Goal: Task Accomplishment & Management: Manage account settings

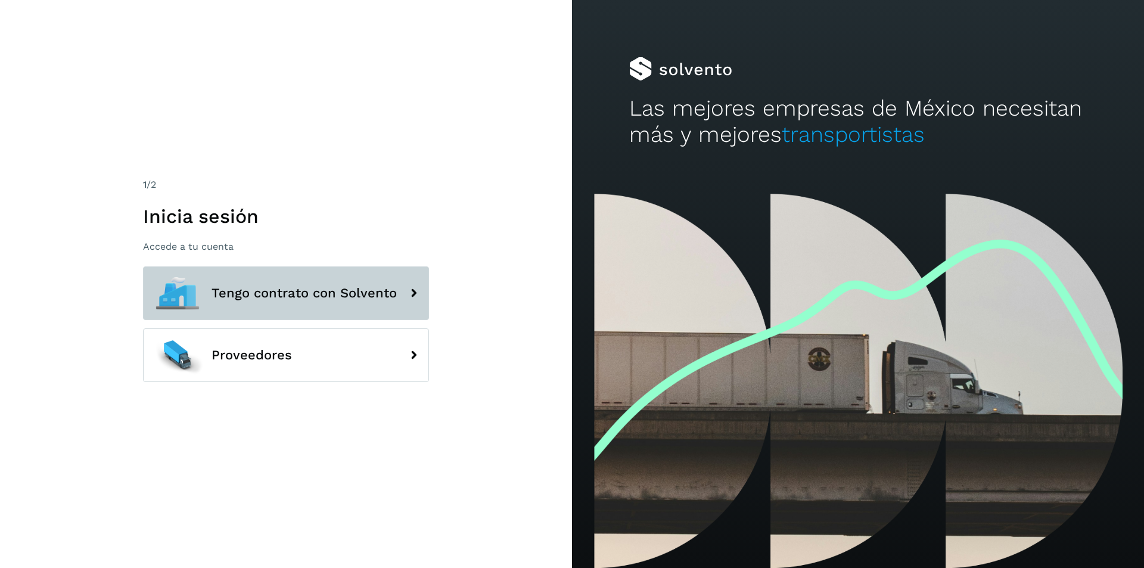
click at [276, 308] on button "Tengo contrato con Solvento" at bounding box center [286, 293] width 286 height 54
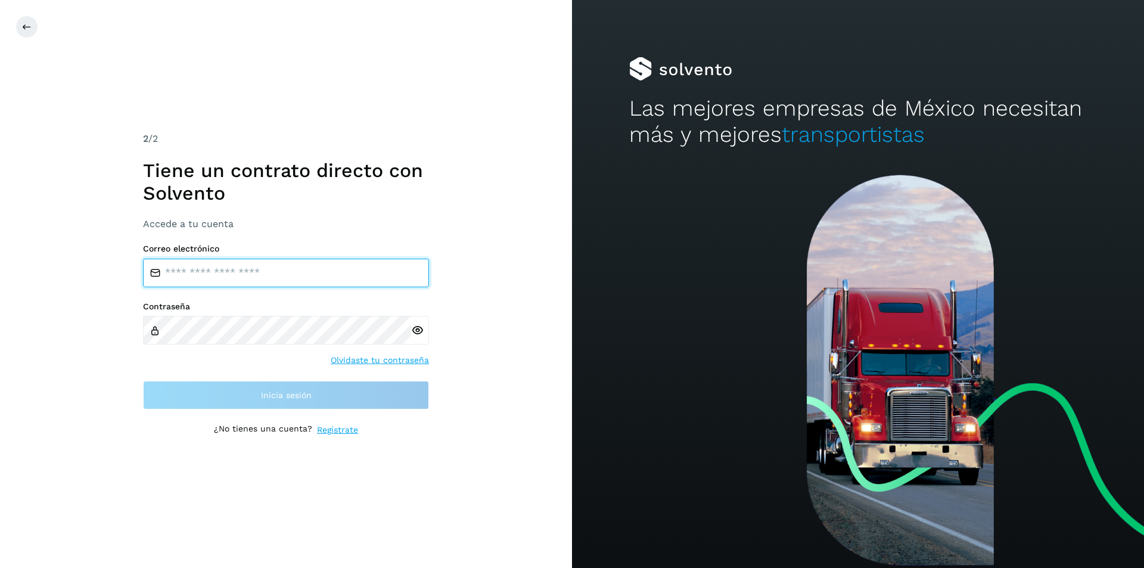
click at [294, 278] on input "email" at bounding box center [286, 273] width 286 height 29
type input "**********"
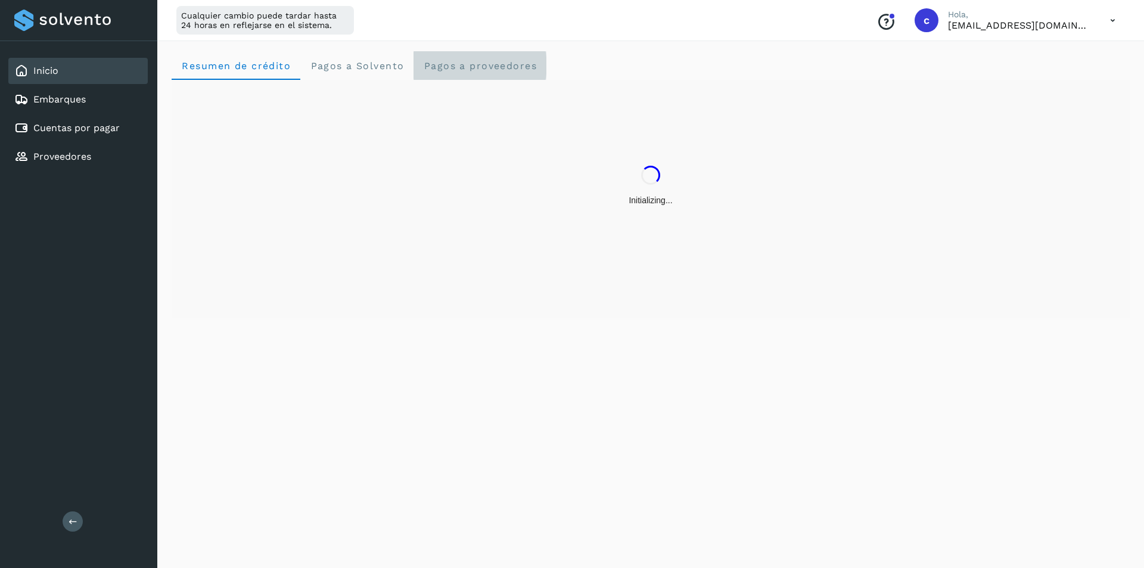
click at [491, 67] on span "Pagos a proveedores" at bounding box center [480, 65] width 114 height 11
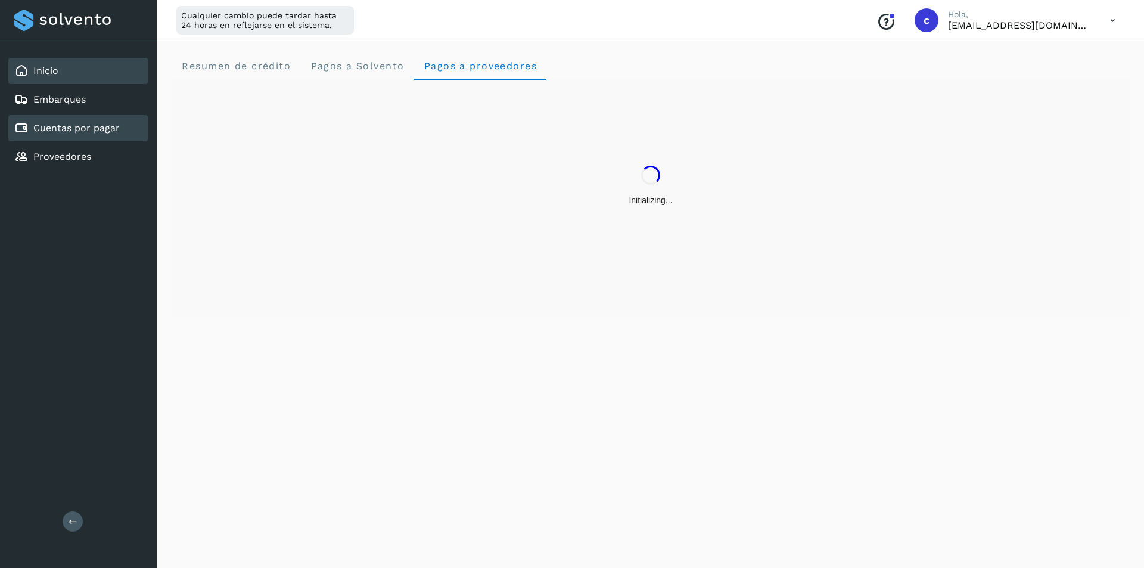
click at [86, 132] on link "Cuentas por pagar" at bounding box center [76, 127] width 86 height 11
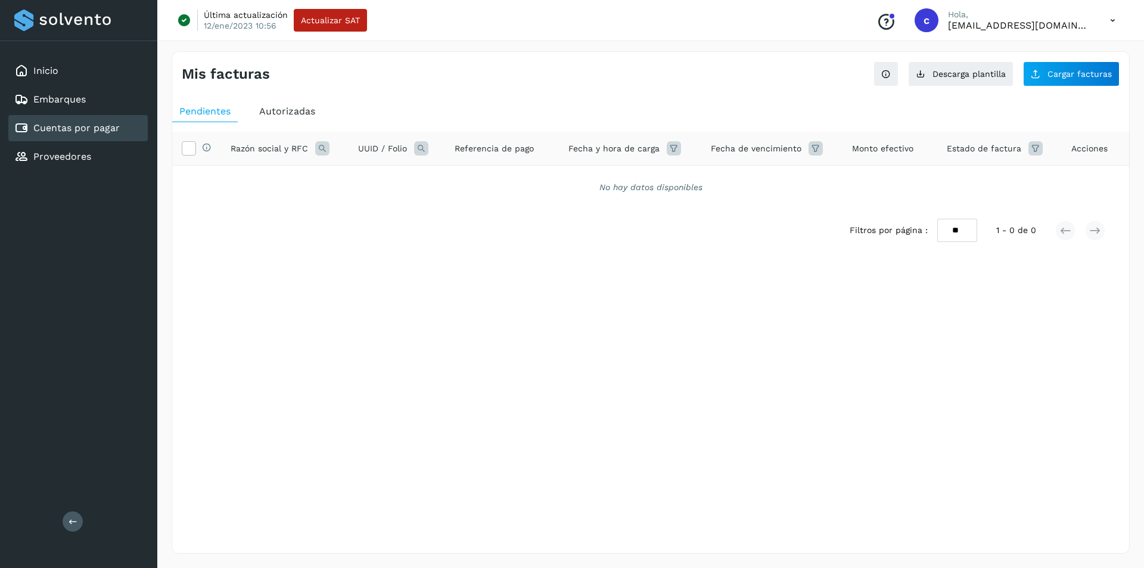
click at [297, 106] on span "Autorizadas" at bounding box center [287, 110] width 56 height 11
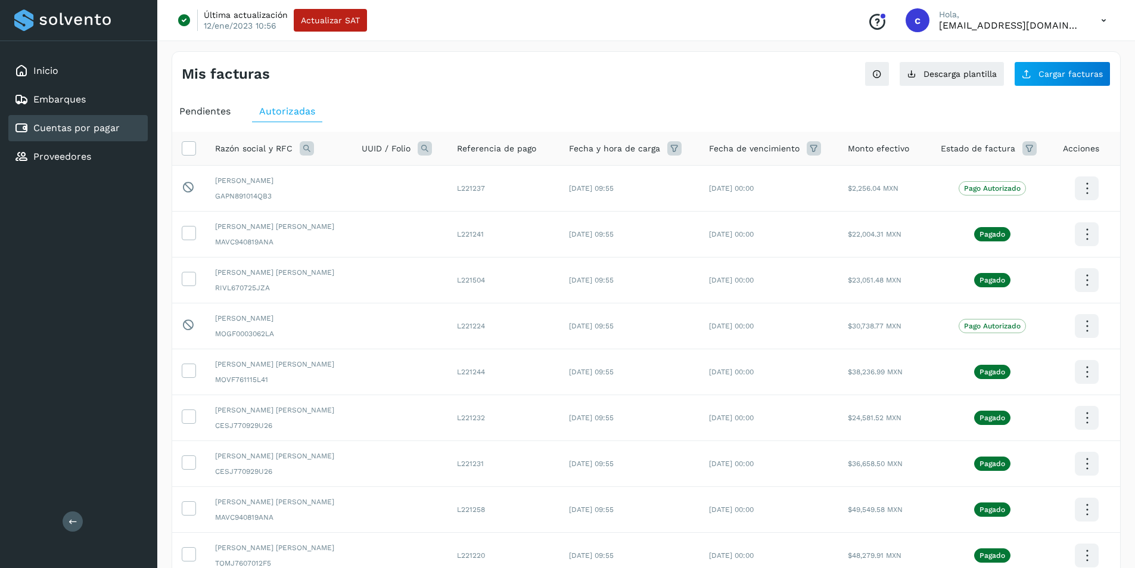
click at [306, 154] on icon at bounding box center [307, 148] width 14 height 14
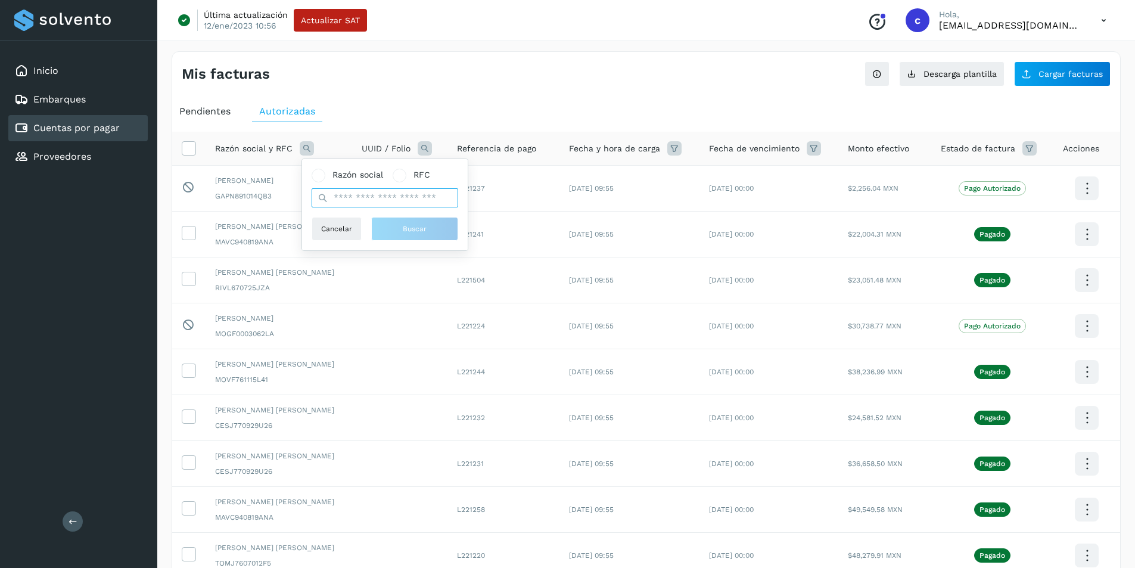
click at [340, 201] on input "text" at bounding box center [385, 197] width 147 height 19
click at [325, 176] on span at bounding box center [319, 176] width 14 height 14
click at [348, 196] on input "text" at bounding box center [385, 197] width 147 height 19
type input "*******"
click at [390, 225] on button "Buscar" at bounding box center [414, 229] width 87 height 24
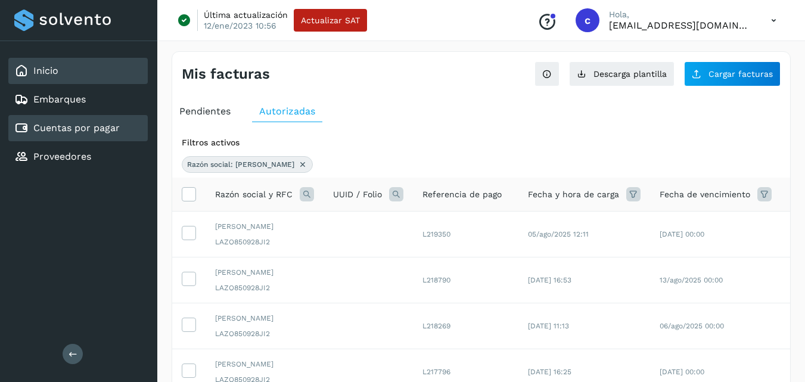
click at [70, 67] on div "Inicio" at bounding box center [77, 71] width 139 height 26
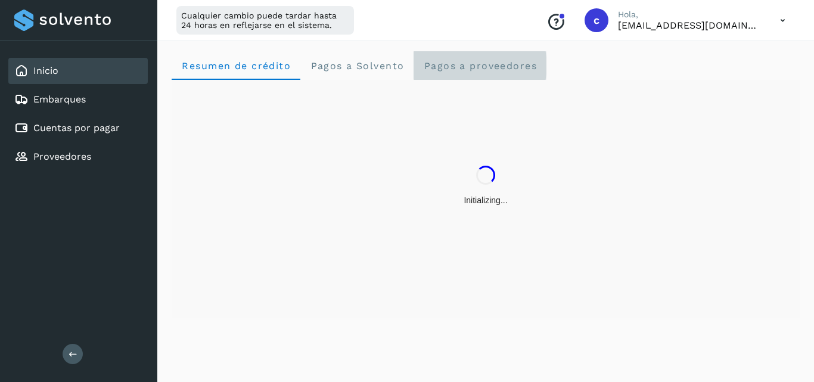
click at [482, 59] on proveedores "Pagos a proveedores" at bounding box center [480, 65] width 133 height 29
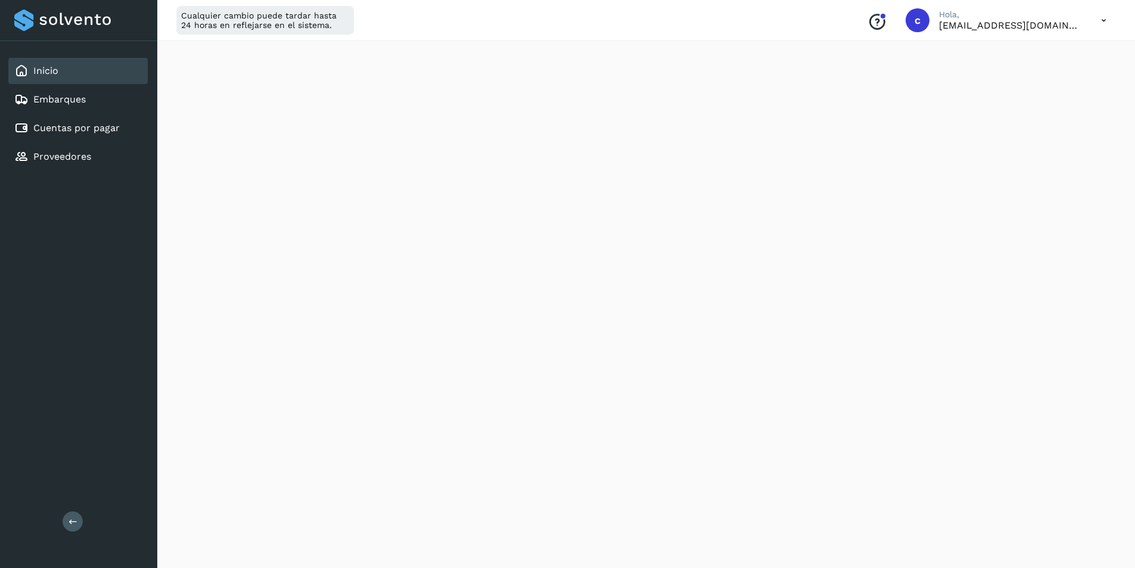
scroll to position [187, 0]
click at [85, 130] on link "Cuentas por pagar" at bounding box center [76, 127] width 86 height 11
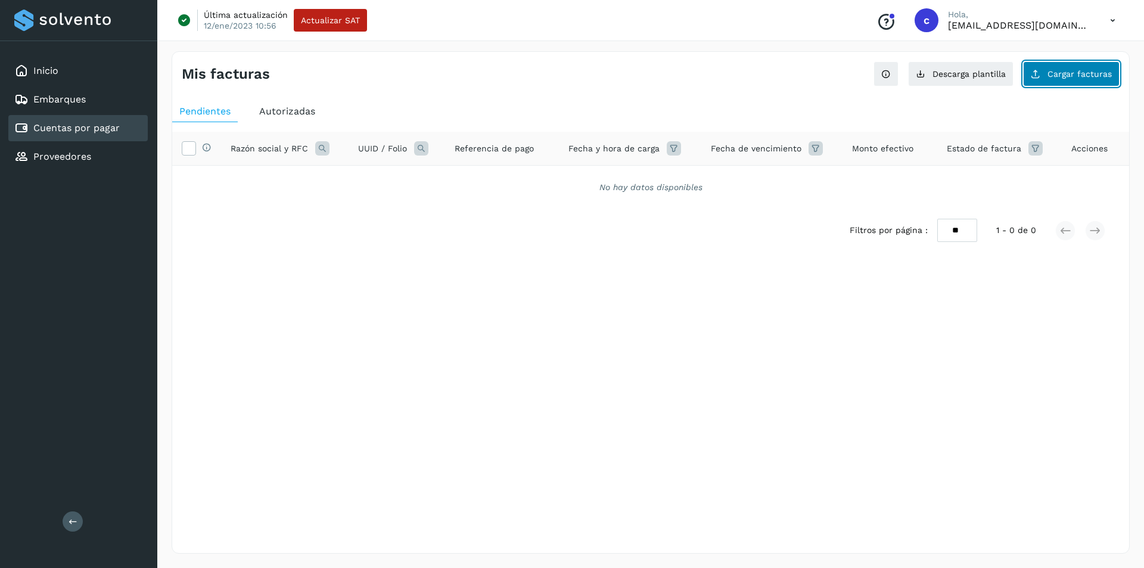
click at [1045, 83] on button "Cargar facturas" at bounding box center [1071, 73] width 97 height 25
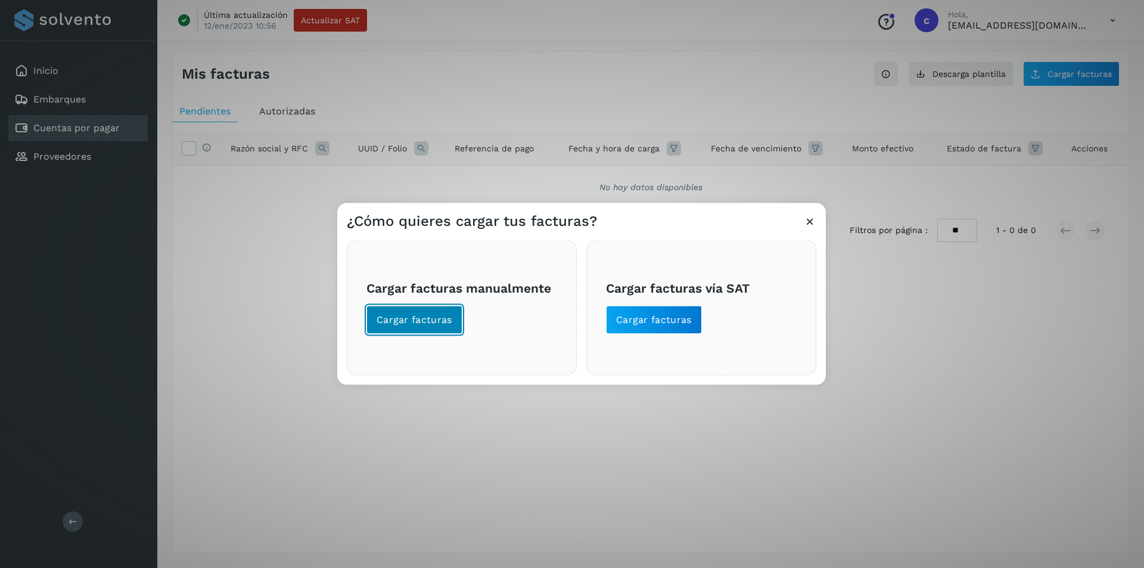
click at [447, 321] on span "Cargar facturas" at bounding box center [415, 319] width 76 height 13
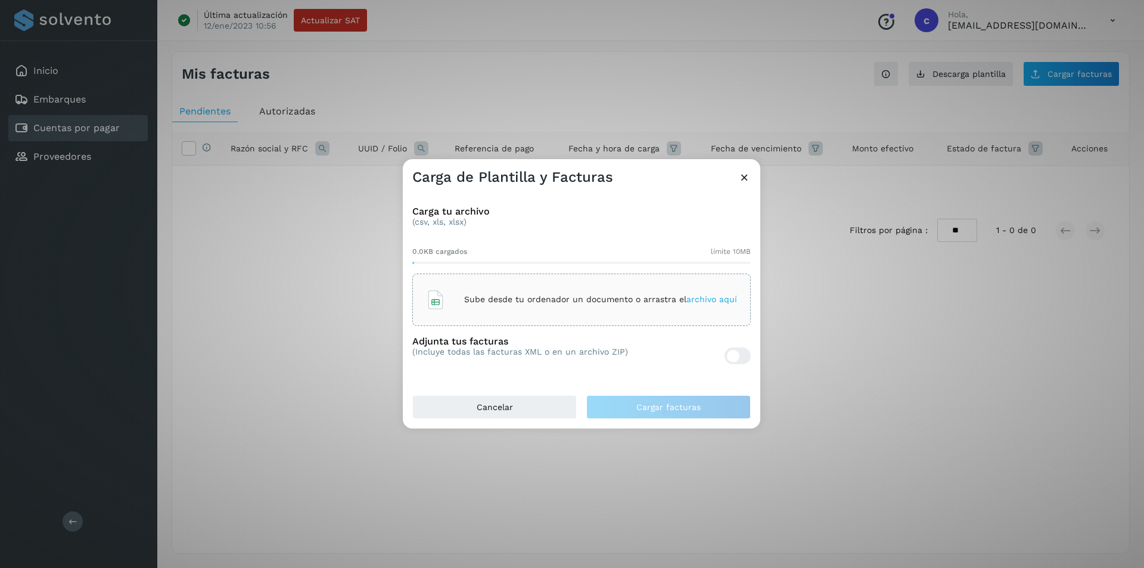
click at [474, 311] on div "Sube desde tu ordenador un documento o arrastra el archivo aquí" at bounding box center [581, 300] width 311 height 32
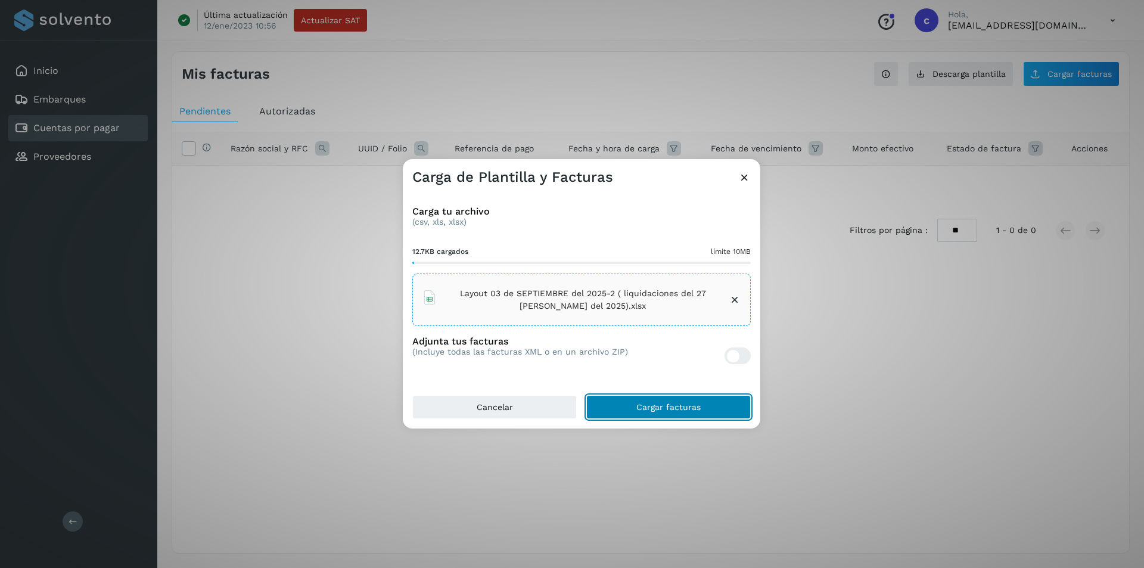
click at [675, 406] on span "Cargar facturas" at bounding box center [669, 407] width 64 height 8
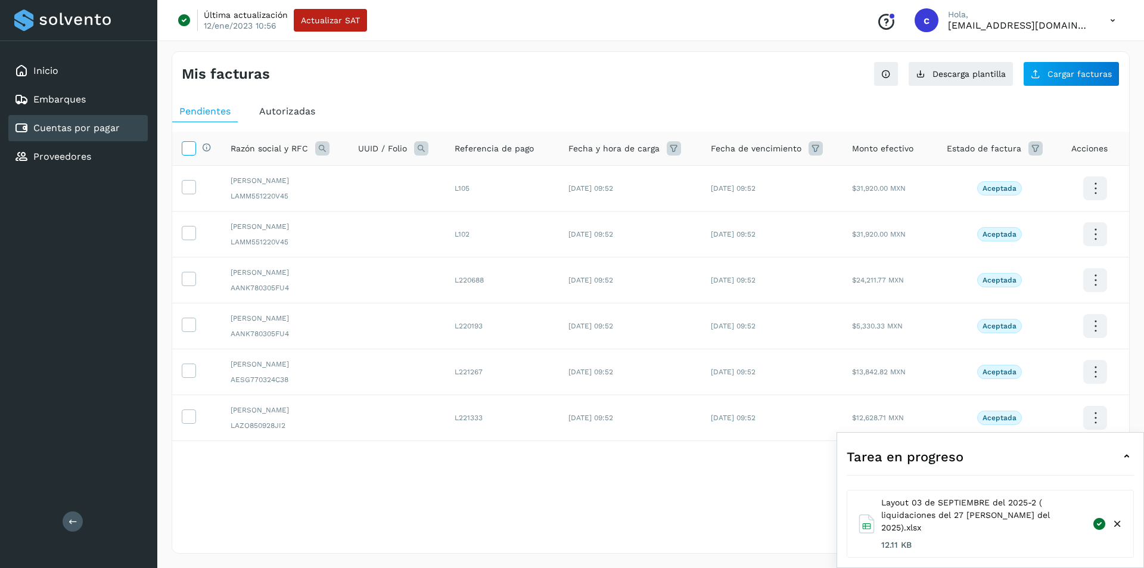
click at [189, 148] on icon at bounding box center [188, 147] width 13 height 13
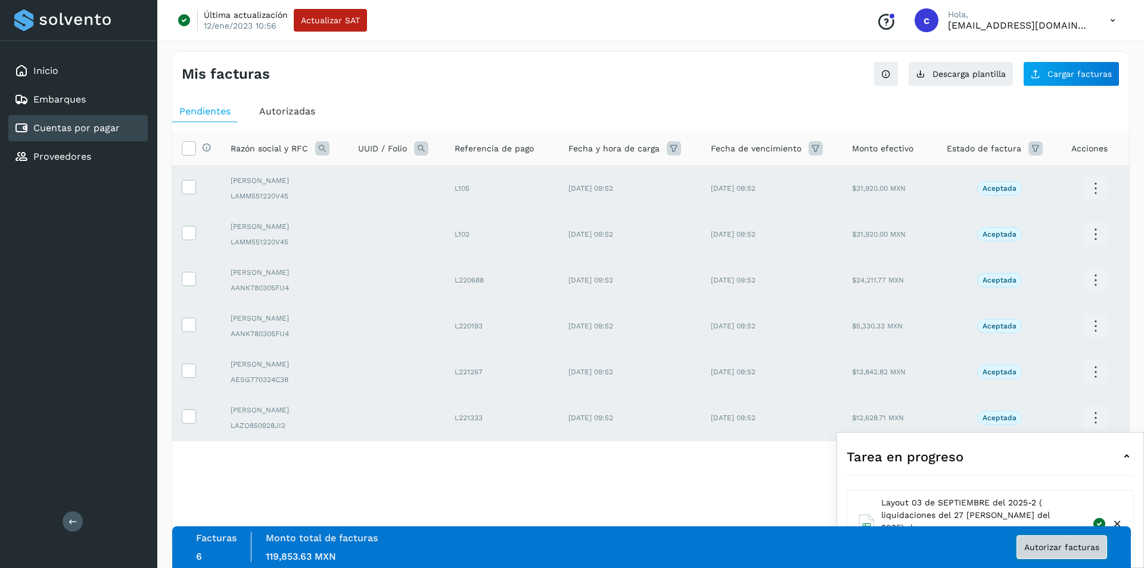
click at [1075, 547] on span "Autorizar facturas" at bounding box center [1062, 547] width 75 height 8
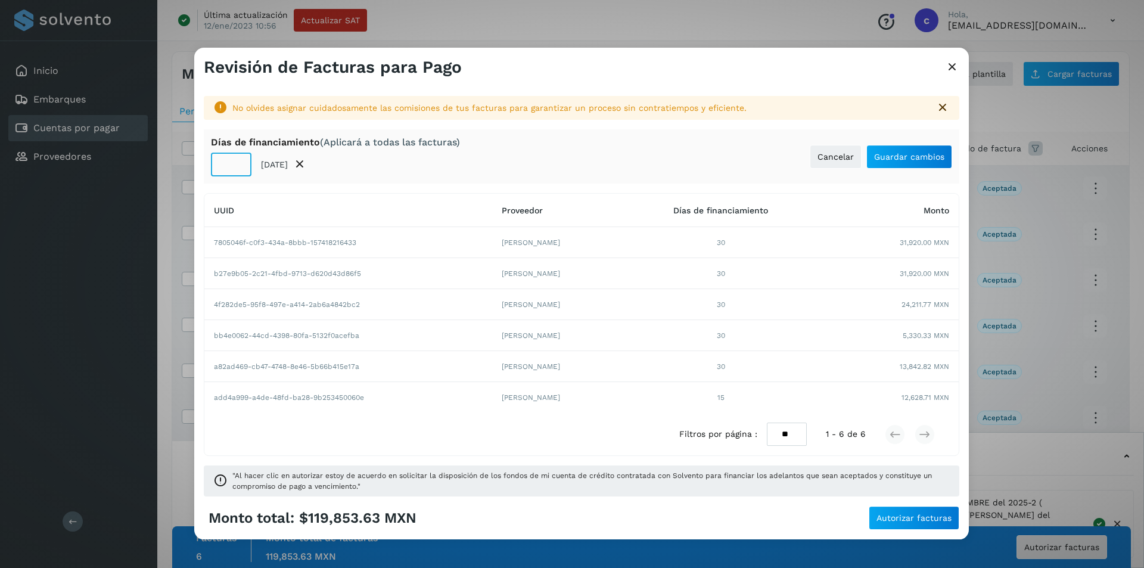
click at [225, 163] on input "**" at bounding box center [231, 165] width 41 height 24
type input "**"
click at [930, 164] on button "Guardar cambios" at bounding box center [910, 157] width 86 height 24
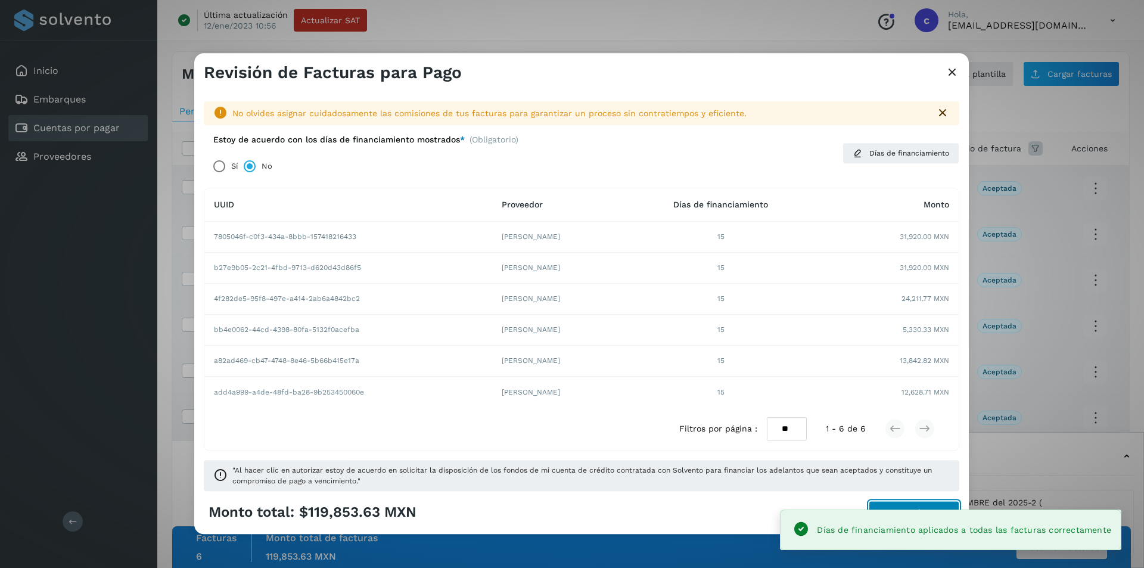
click at [925, 503] on button "Autorizar facturas" at bounding box center [914, 513] width 91 height 24
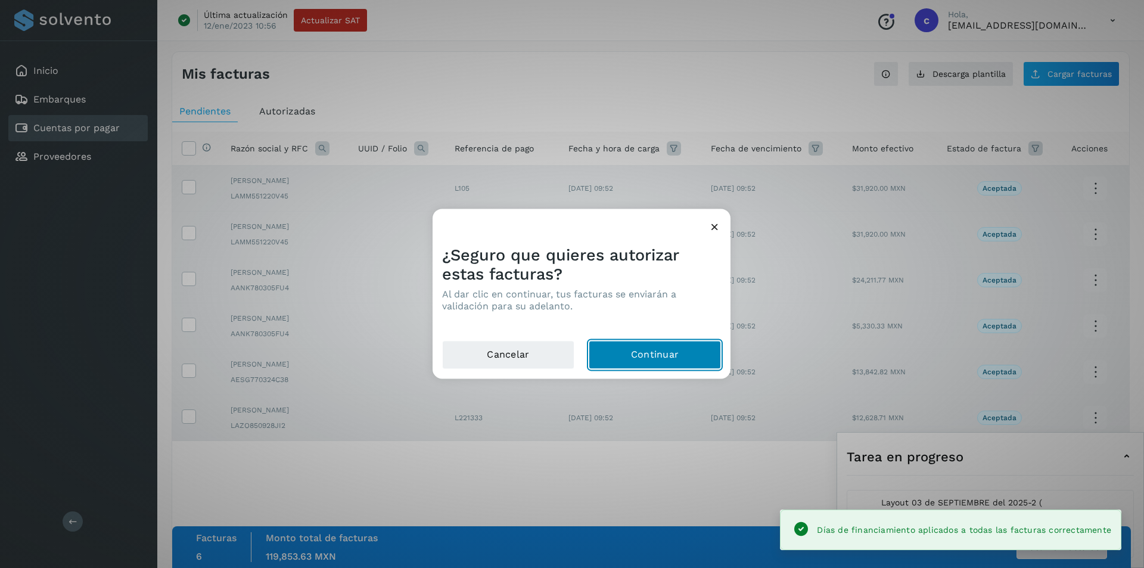
click at [679, 359] on button "Continuar" at bounding box center [655, 354] width 132 height 29
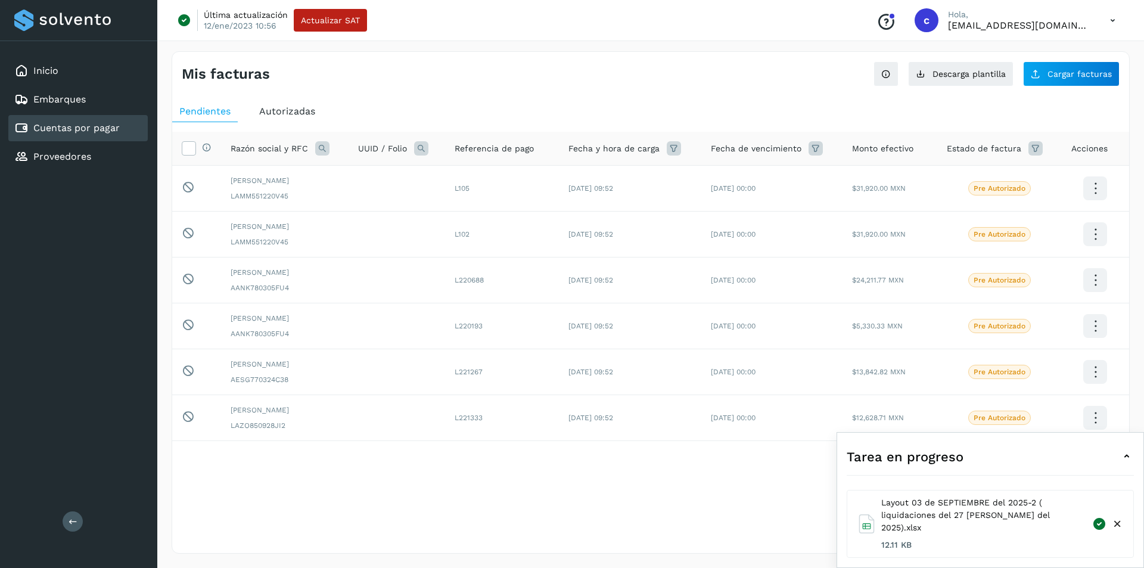
click at [295, 106] on span "Autorizadas" at bounding box center [287, 110] width 56 height 11
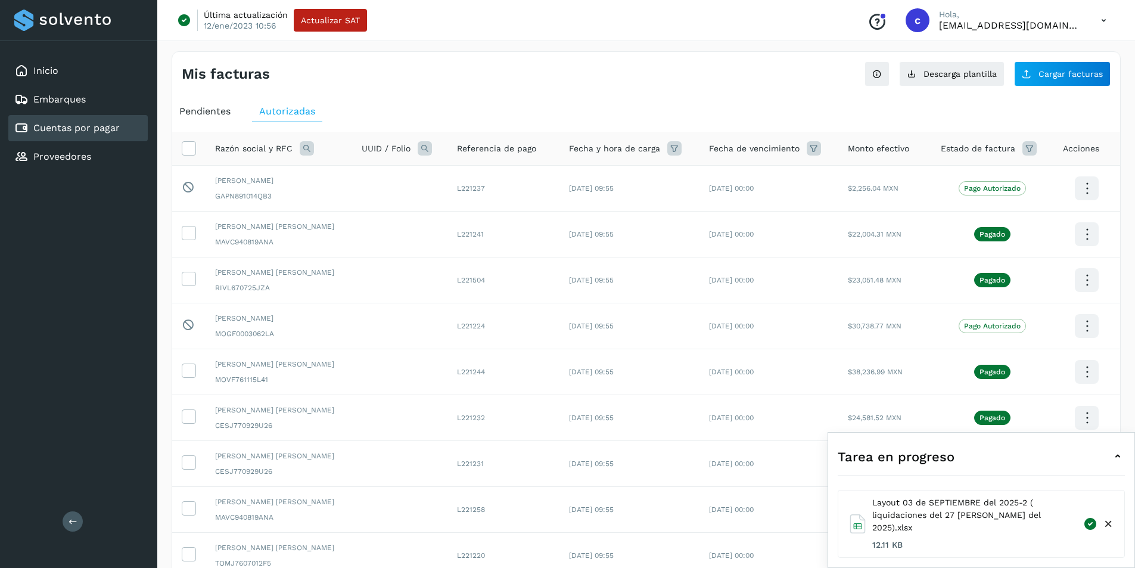
click at [303, 150] on icon at bounding box center [307, 148] width 14 height 14
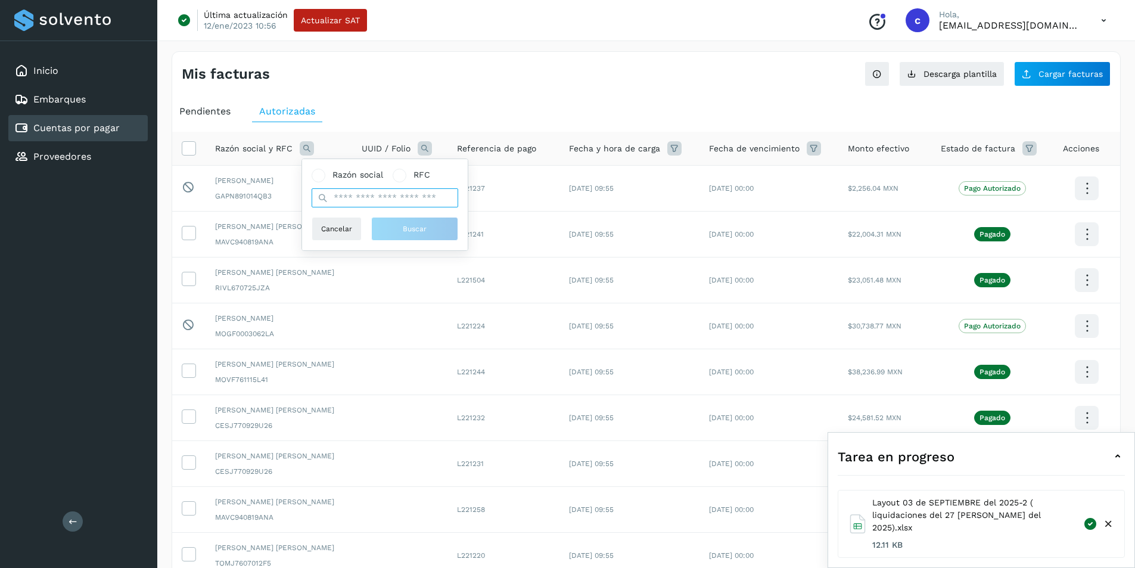
click at [351, 201] on input "text" at bounding box center [385, 197] width 147 height 19
click at [325, 177] on label "Razón social" at bounding box center [348, 175] width 72 height 13
click at [358, 198] on input "text" at bounding box center [385, 197] width 147 height 19
type input "********"
click at [404, 228] on span "Buscar" at bounding box center [415, 229] width 24 height 11
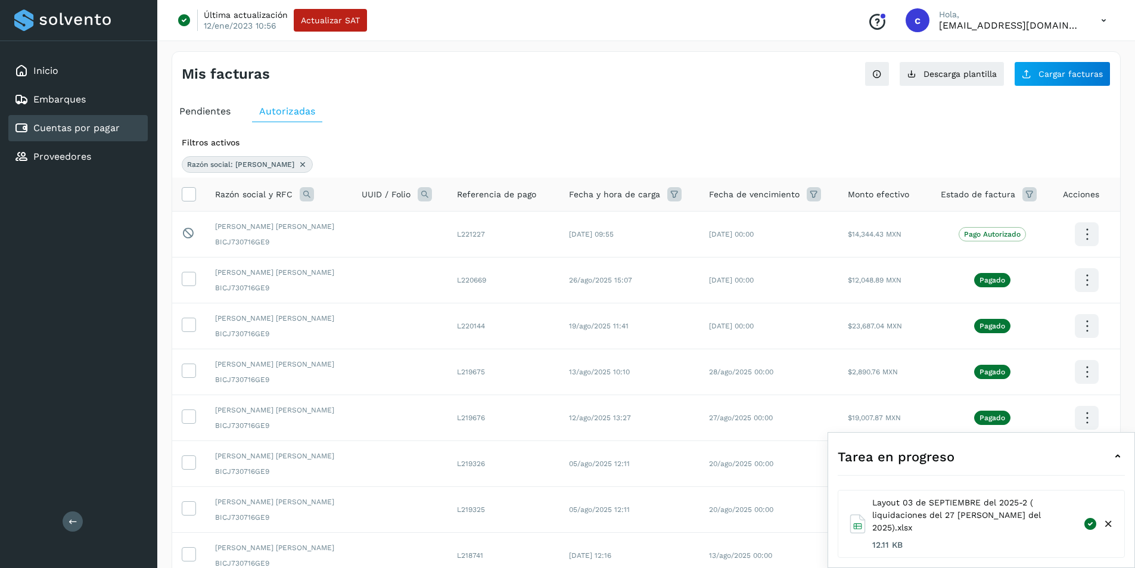
click at [512, 126] on div "Filtros activos Razón social: [PERSON_NAME] [PERSON_NAME] social y RFC UUID / F…" at bounding box center [646, 437] width 948 height 630
click at [1119, 464] on icon at bounding box center [1118, 456] width 14 height 14
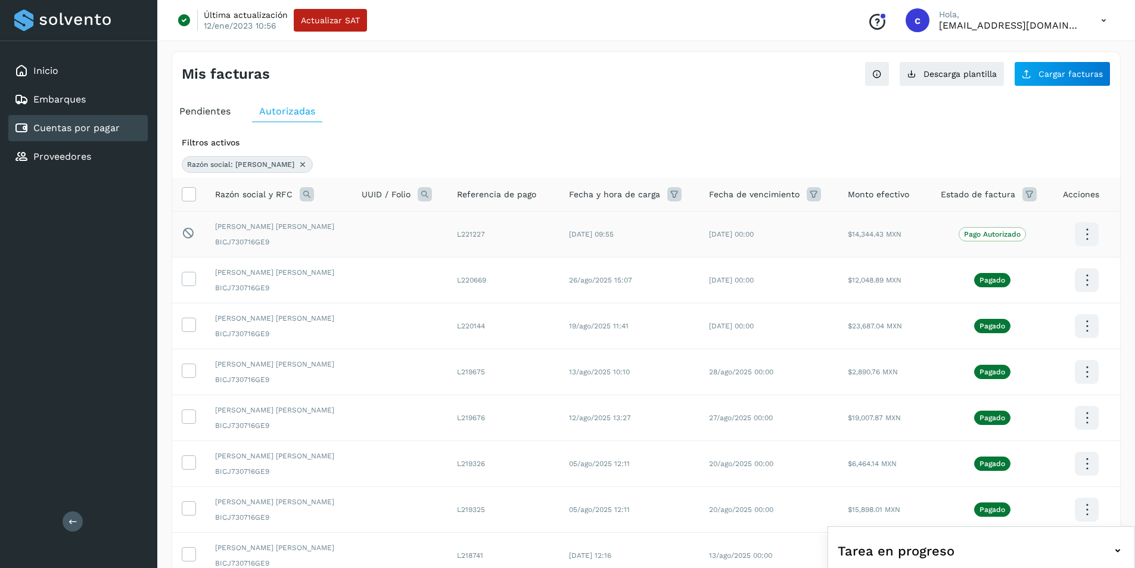
click at [471, 231] on span "L221227" at bounding box center [471, 234] width 28 height 8
click at [501, 234] on td "L221227" at bounding box center [504, 235] width 112 height 46
click at [214, 105] on span "Pendientes" at bounding box center [204, 110] width 51 height 11
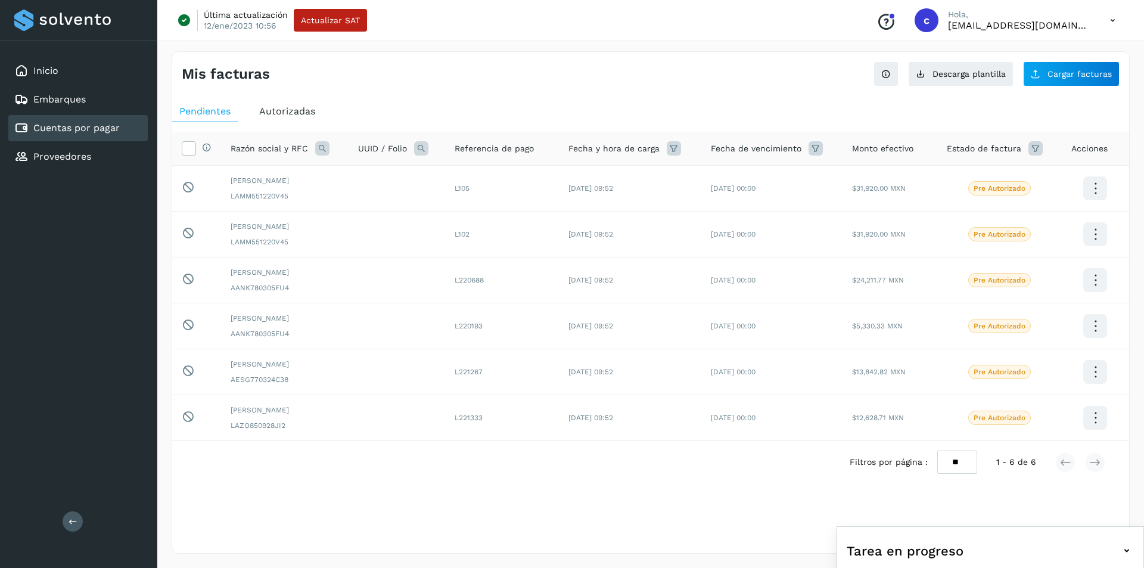
click at [283, 109] on span "Autorizadas" at bounding box center [287, 110] width 56 height 11
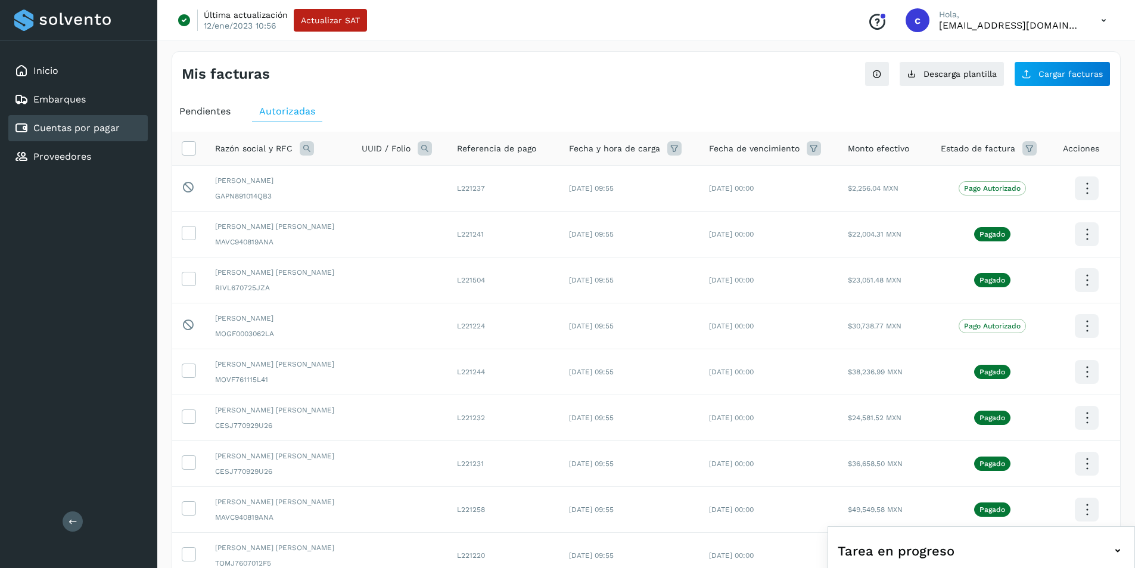
click at [198, 111] on span "Pendientes" at bounding box center [204, 110] width 51 height 11
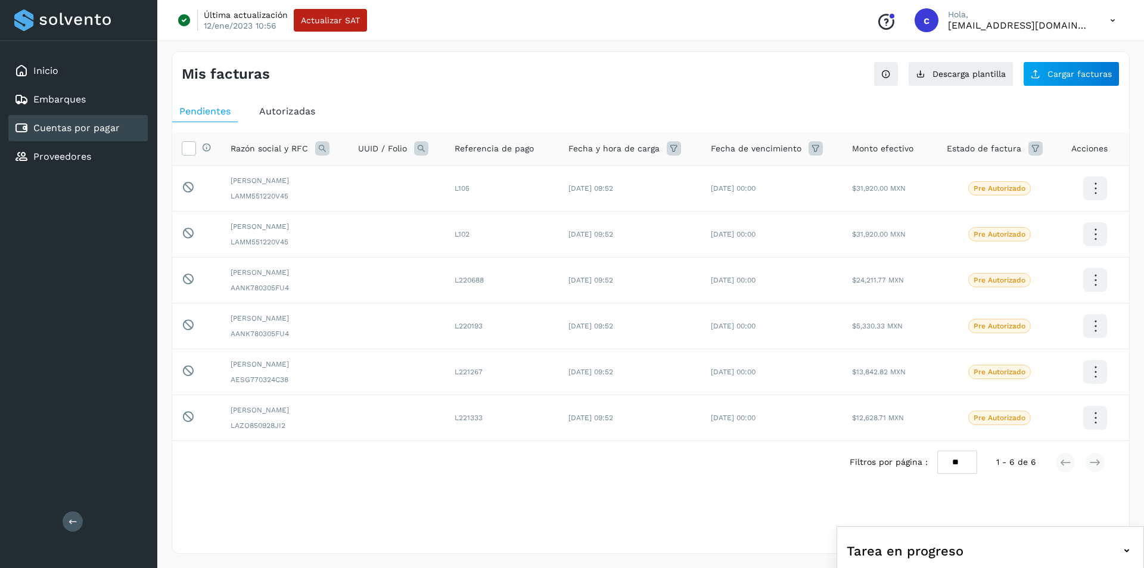
click at [278, 120] on div "Autorizadas" at bounding box center [287, 111] width 70 height 21
